Goal: Find specific page/section: Find specific page/section

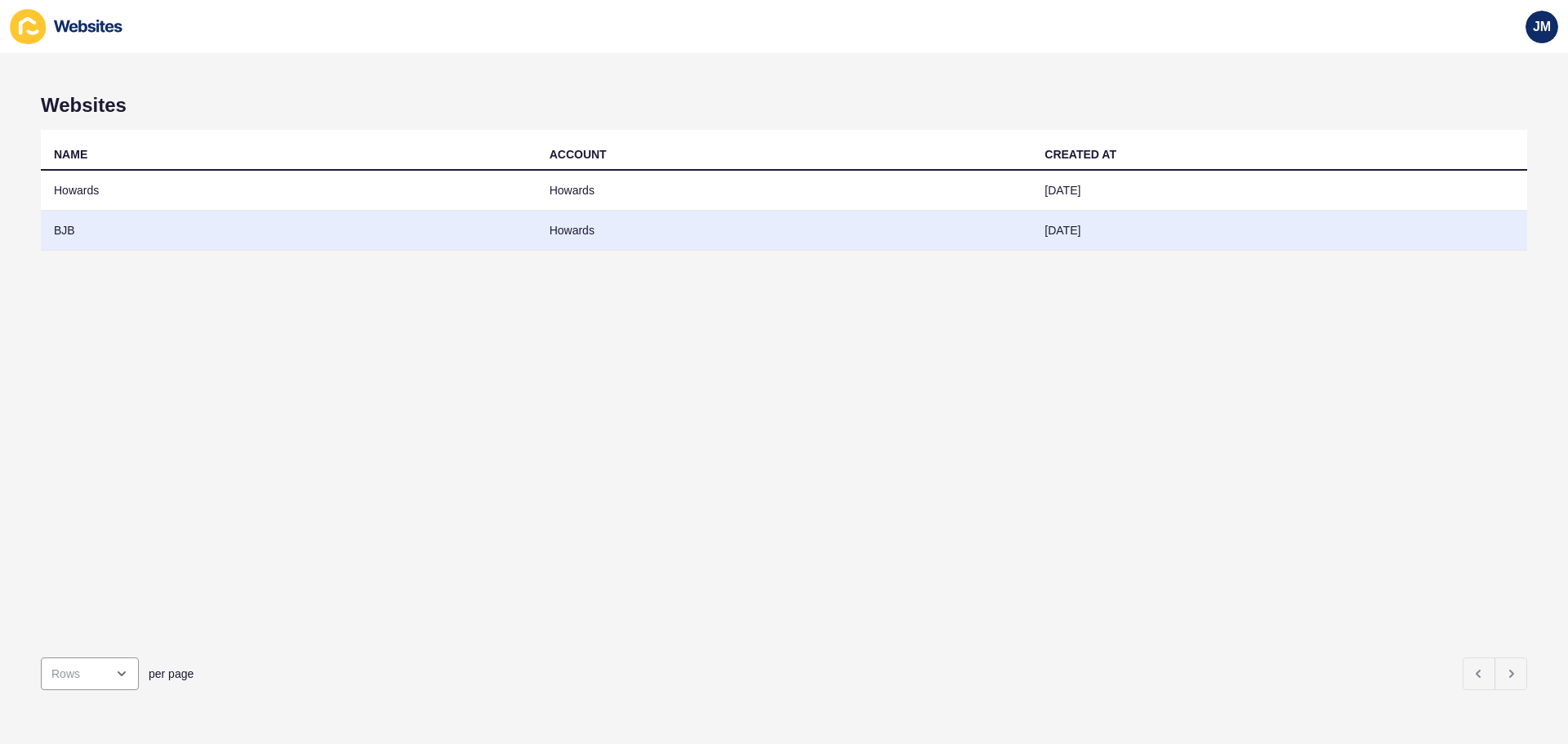
click at [98, 231] on td "BJB" at bounding box center [289, 231] width 496 height 40
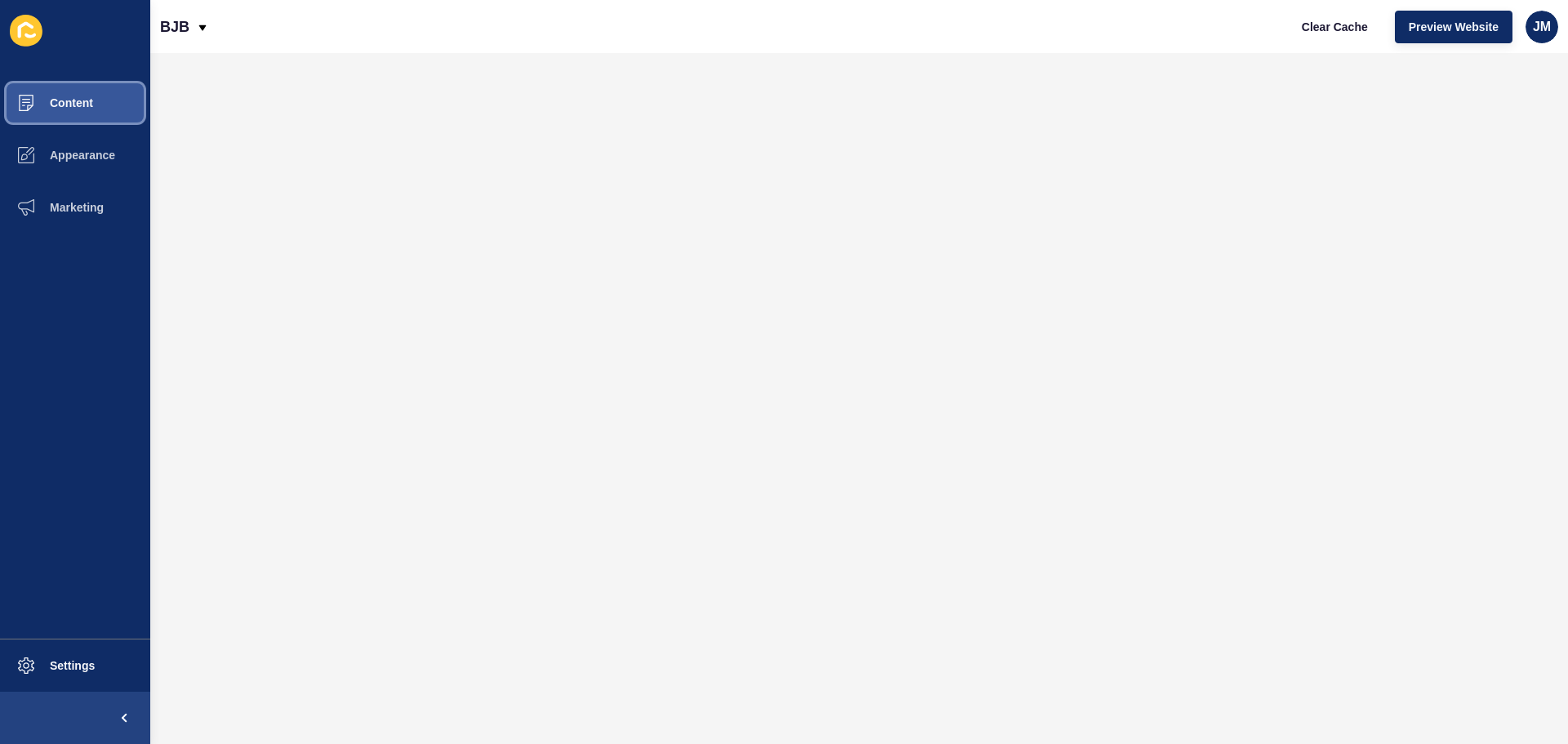
click at [76, 109] on span "Content" at bounding box center [44, 103] width 96 height 13
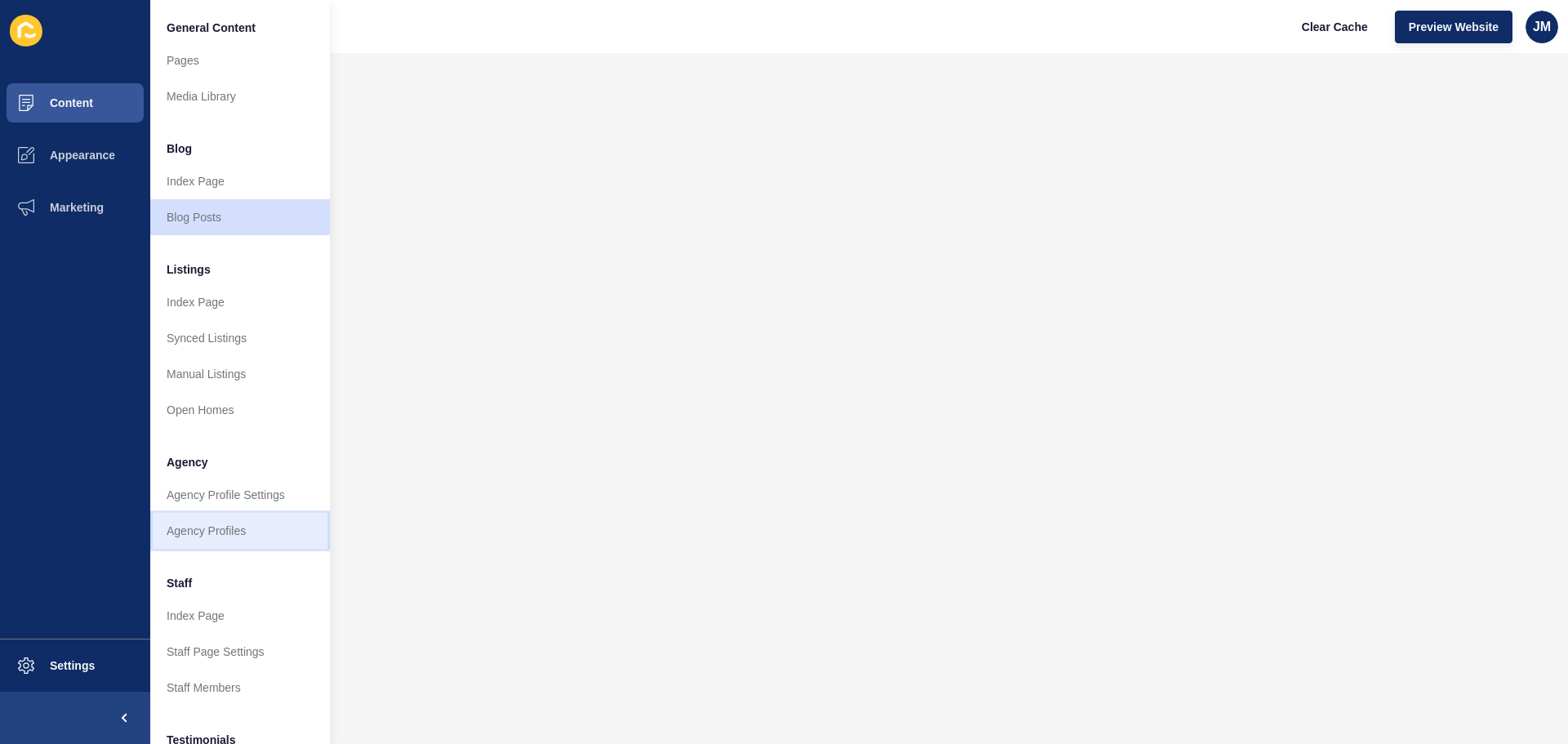
click at [291, 523] on link "Agency Profiles" at bounding box center [240, 531] width 180 height 36
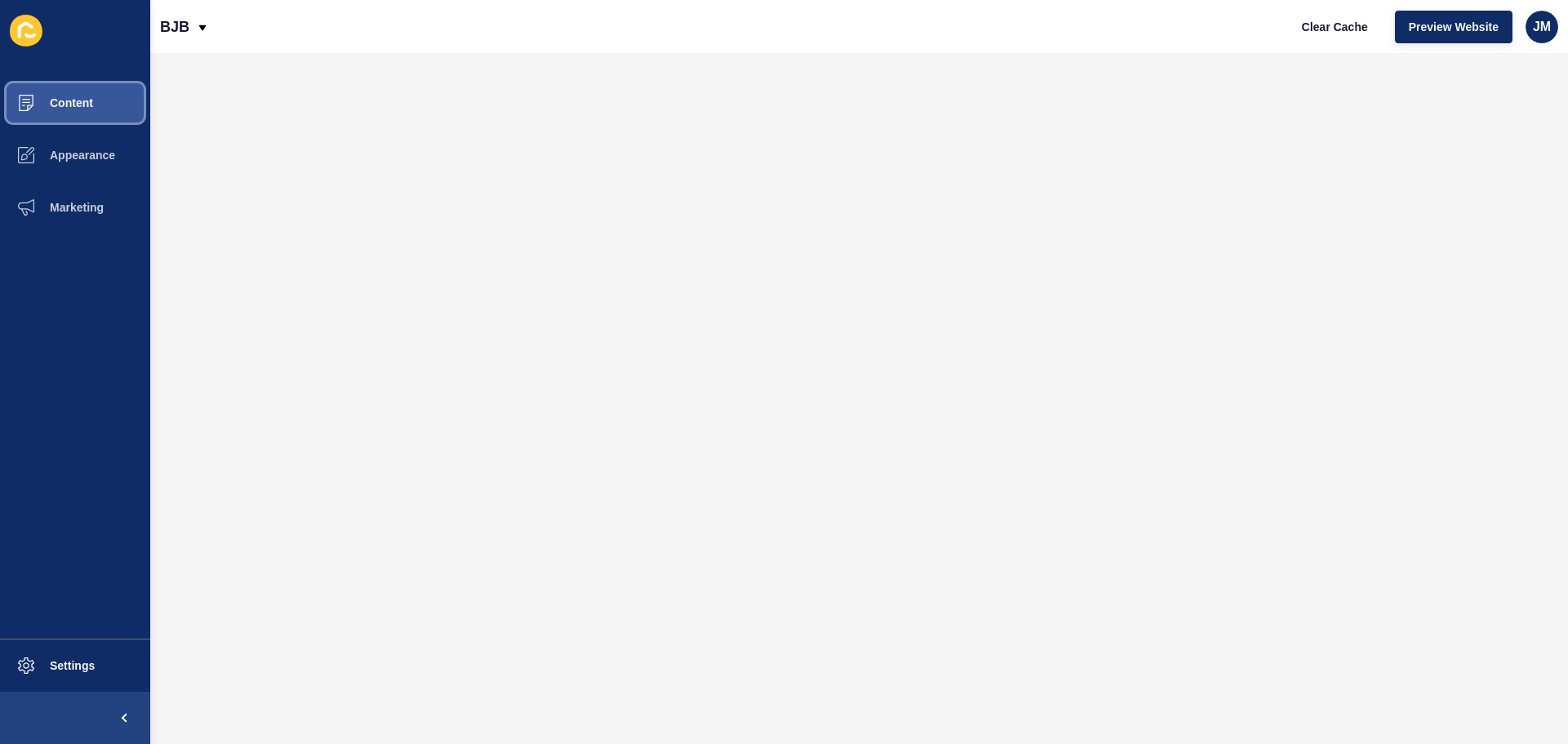
click at [76, 112] on button "Content" at bounding box center [75, 102] width 150 height 52
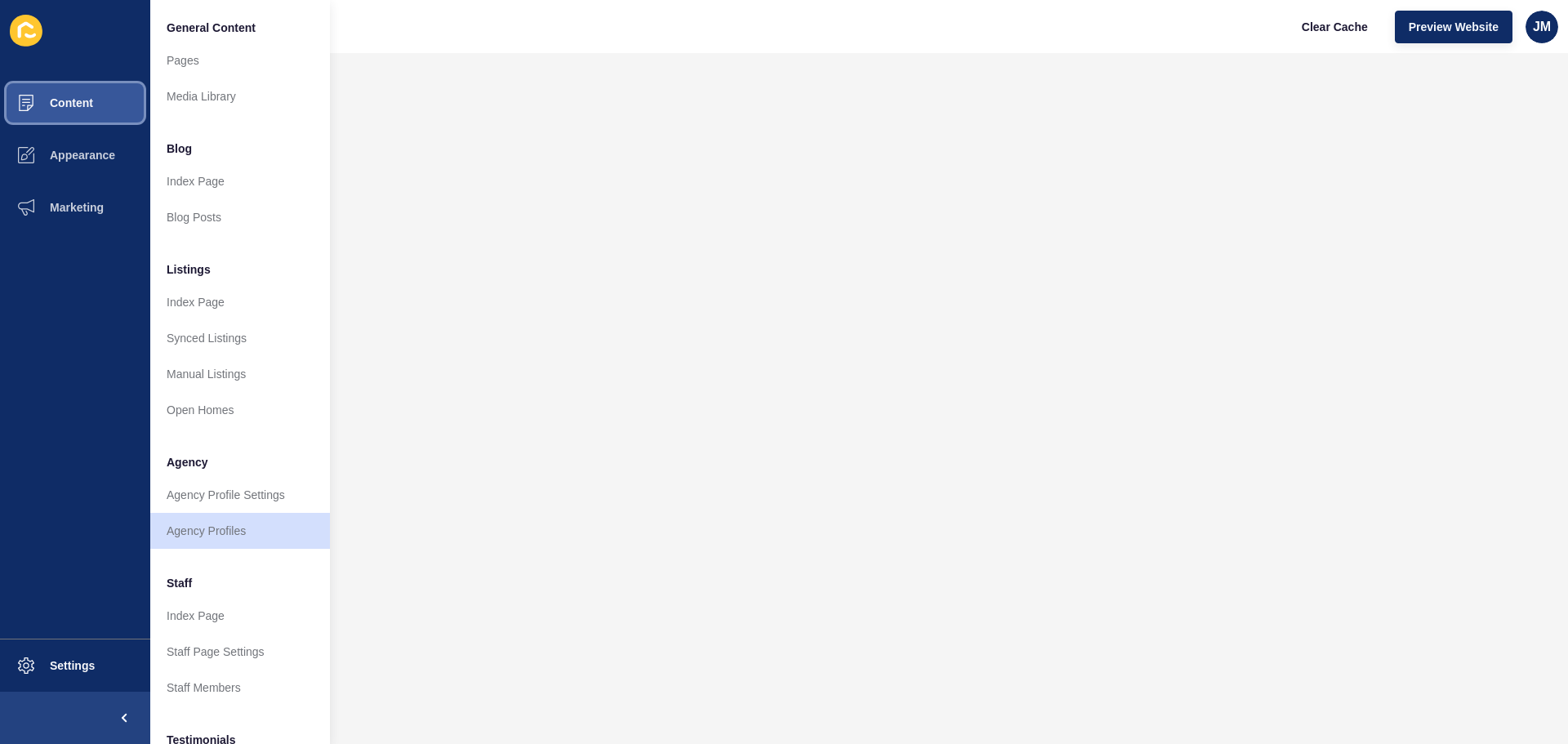
scroll to position [164, 0]
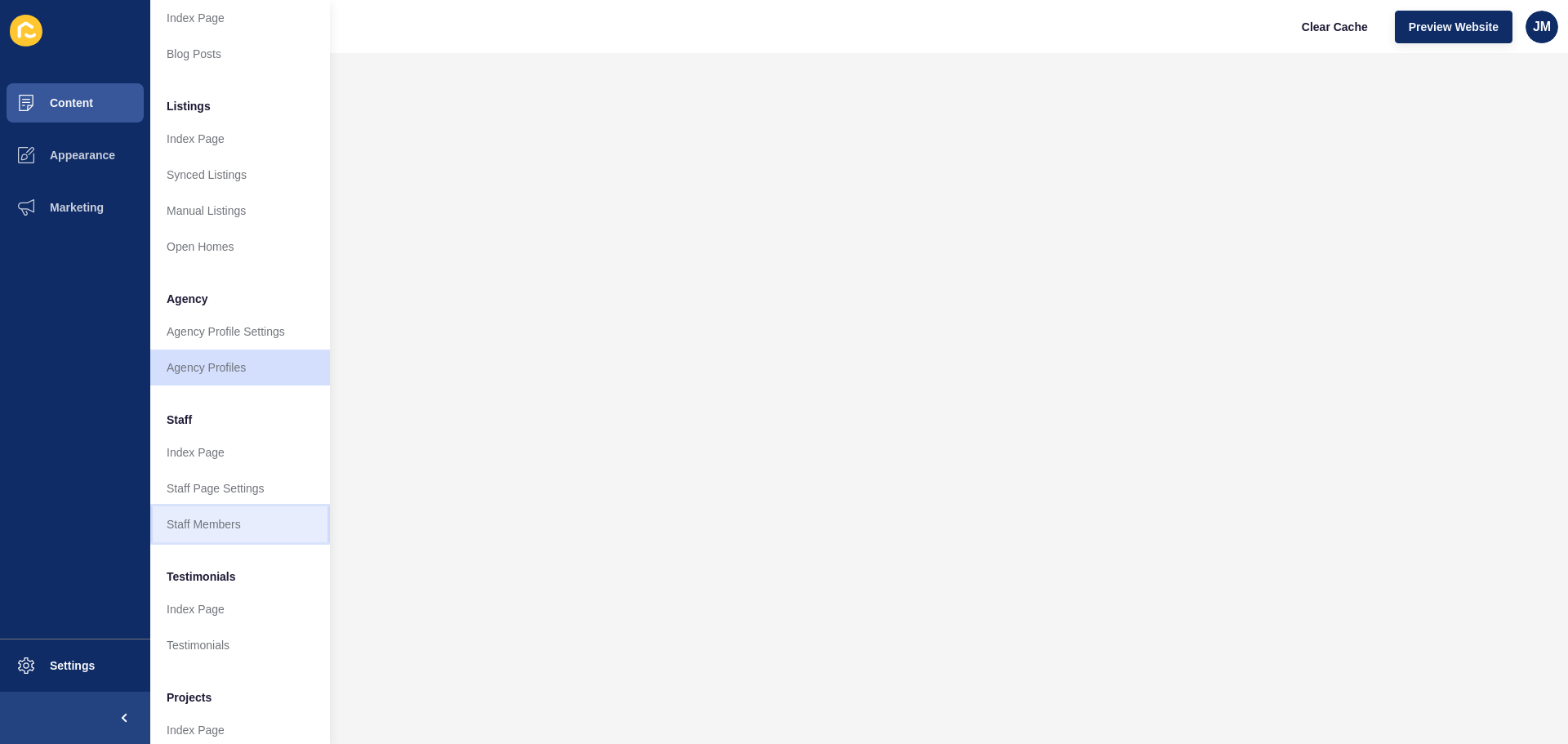
click at [247, 523] on link "Staff Members" at bounding box center [240, 524] width 180 height 36
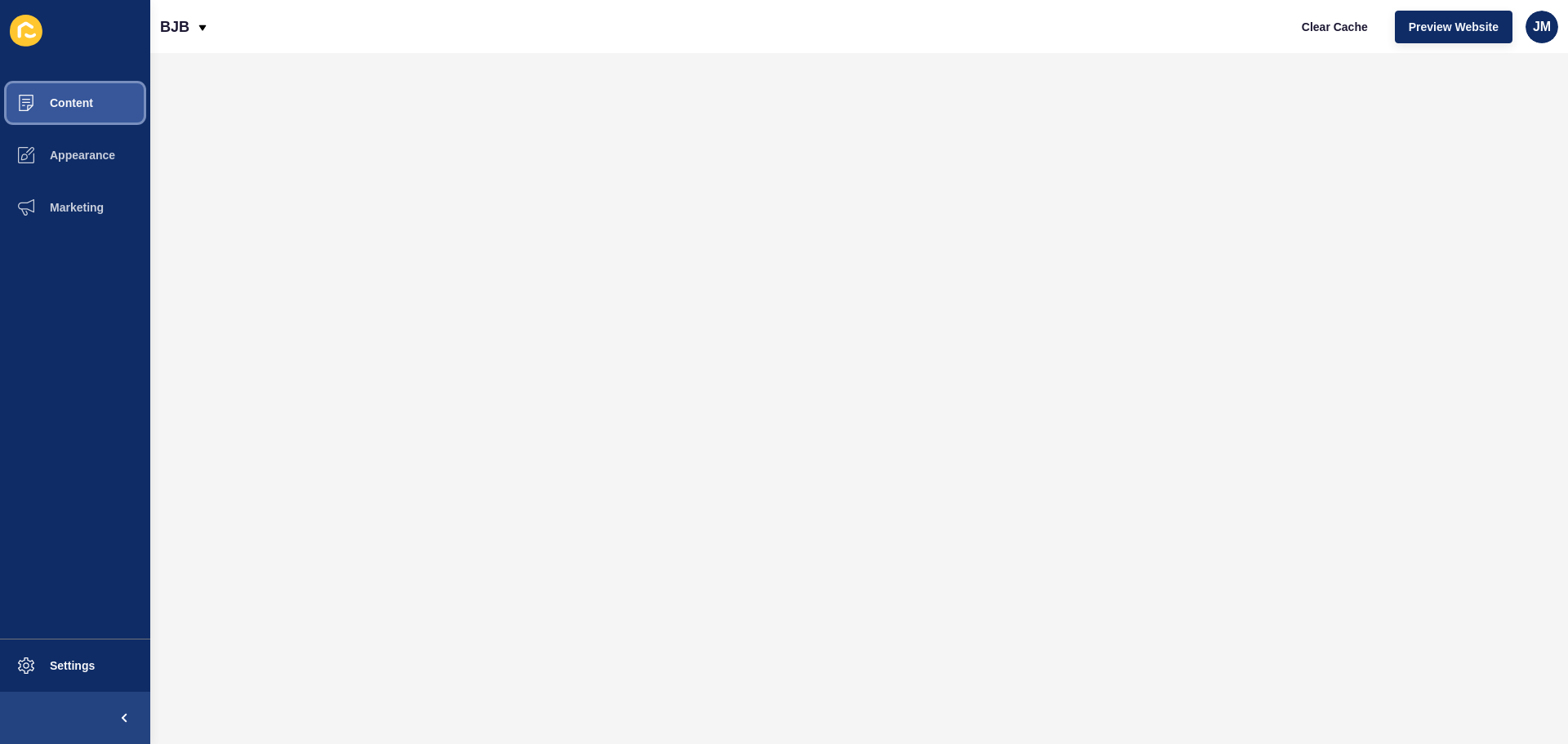
click at [88, 105] on span "Content" at bounding box center [44, 103] width 96 height 13
